Goal: Information Seeking & Learning: Learn about a topic

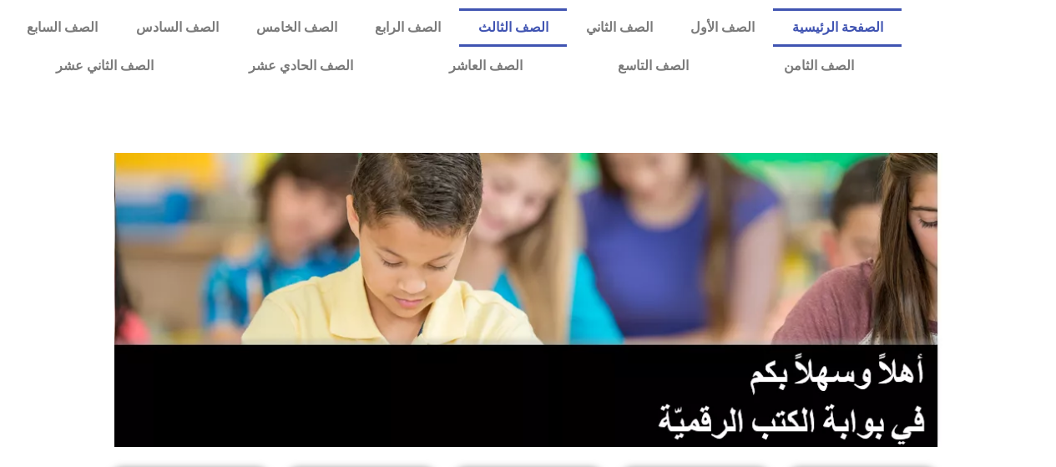
click at [567, 30] on link "الصف الثالث" at bounding box center [513, 27] width 108 height 38
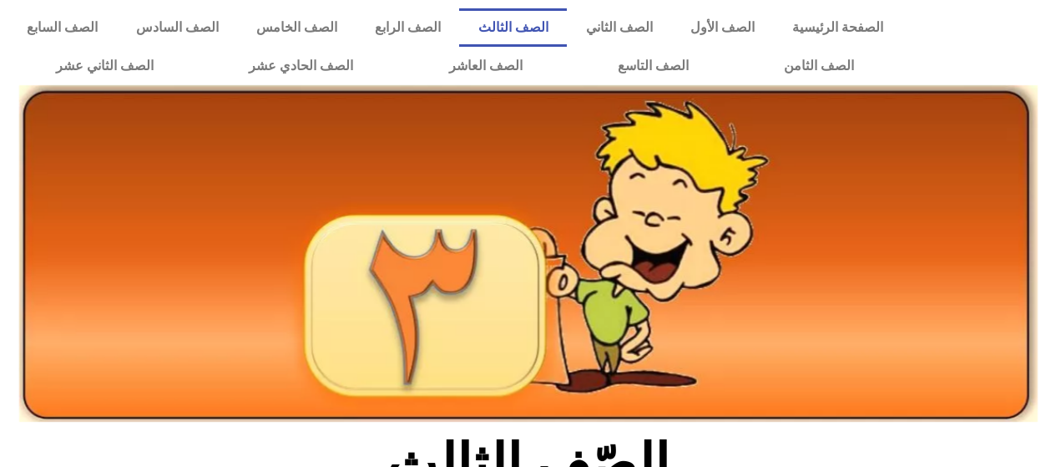
scroll to position [483, 0]
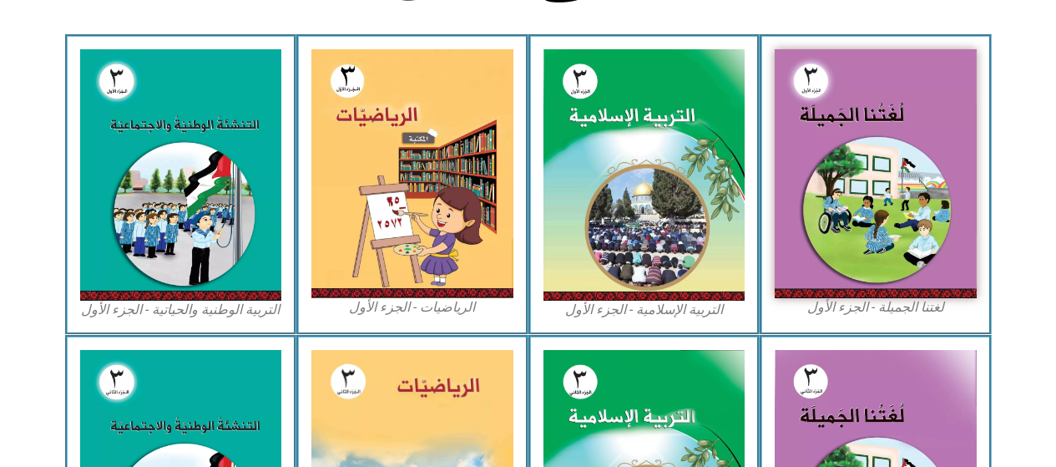
click at [433, 193] on img at bounding box center [413, 173] width 202 height 249
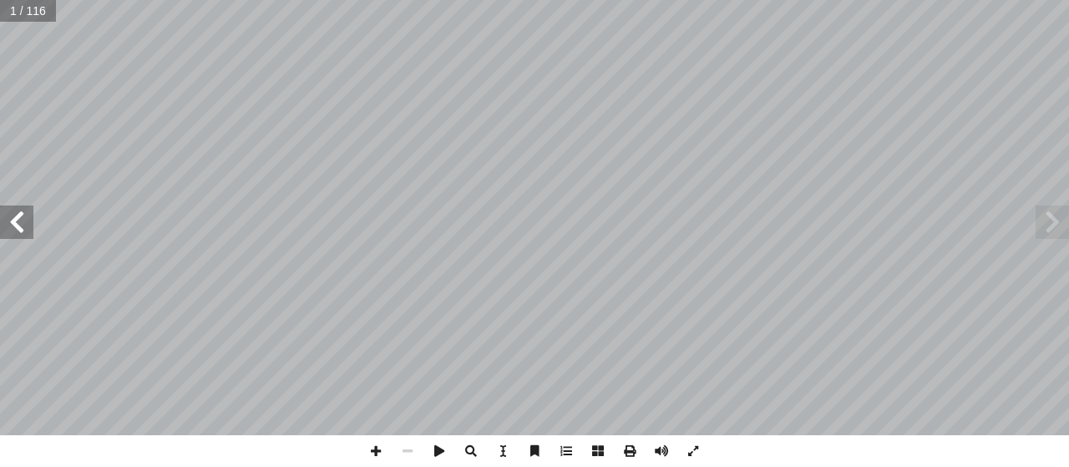
click at [12, 217] on span at bounding box center [16, 221] width 33 height 33
click at [17, 224] on span at bounding box center [16, 221] width 33 height 33
click at [12, 215] on span at bounding box center [16, 221] width 33 height 33
click at [11, 228] on span at bounding box center [16, 221] width 33 height 33
click at [25, 226] on span at bounding box center [16, 221] width 33 height 33
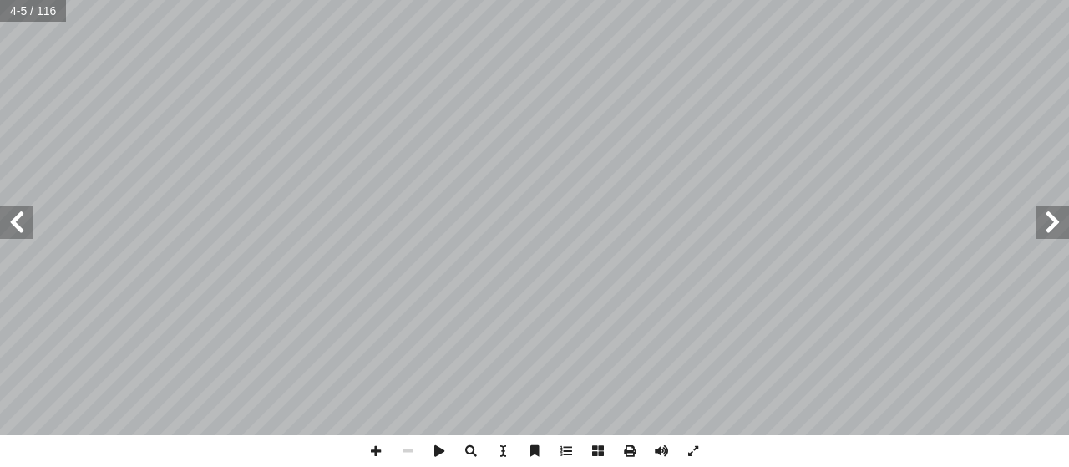
click at [14, 221] on span at bounding box center [16, 221] width 33 height 33
click at [12, 223] on span at bounding box center [16, 221] width 33 height 33
click at [12, 224] on span at bounding box center [16, 221] width 33 height 33
click at [24, 226] on span at bounding box center [16, 221] width 33 height 33
click at [6, 218] on span at bounding box center [16, 221] width 33 height 33
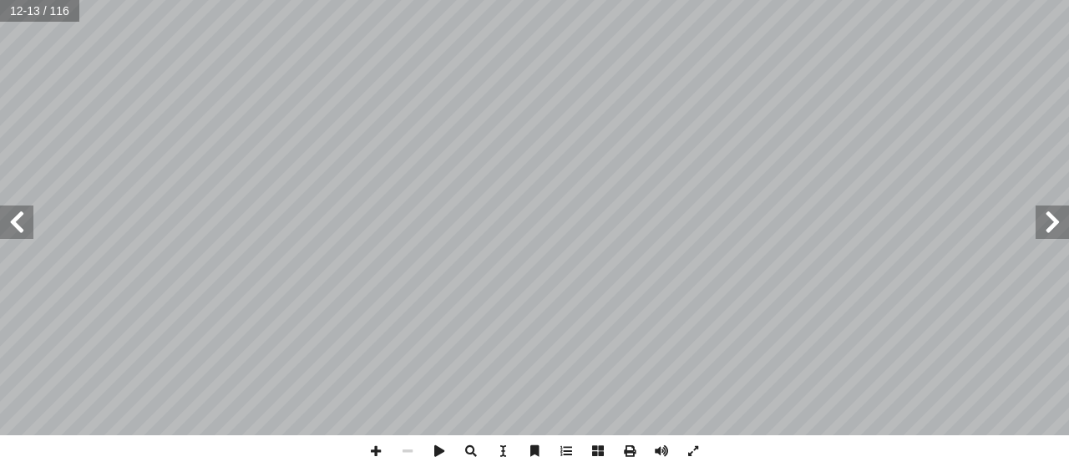
click at [6, 225] on span at bounding box center [16, 221] width 33 height 33
click at [13, 220] on span at bounding box center [16, 221] width 33 height 33
click at [11, 221] on span at bounding box center [16, 221] width 33 height 33
click at [11, 220] on span at bounding box center [16, 221] width 33 height 33
click at [17, 219] on span at bounding box center [16, 221] width 33 height 33
